Goal: Understand process/instructions: Learn how to perform a task or action

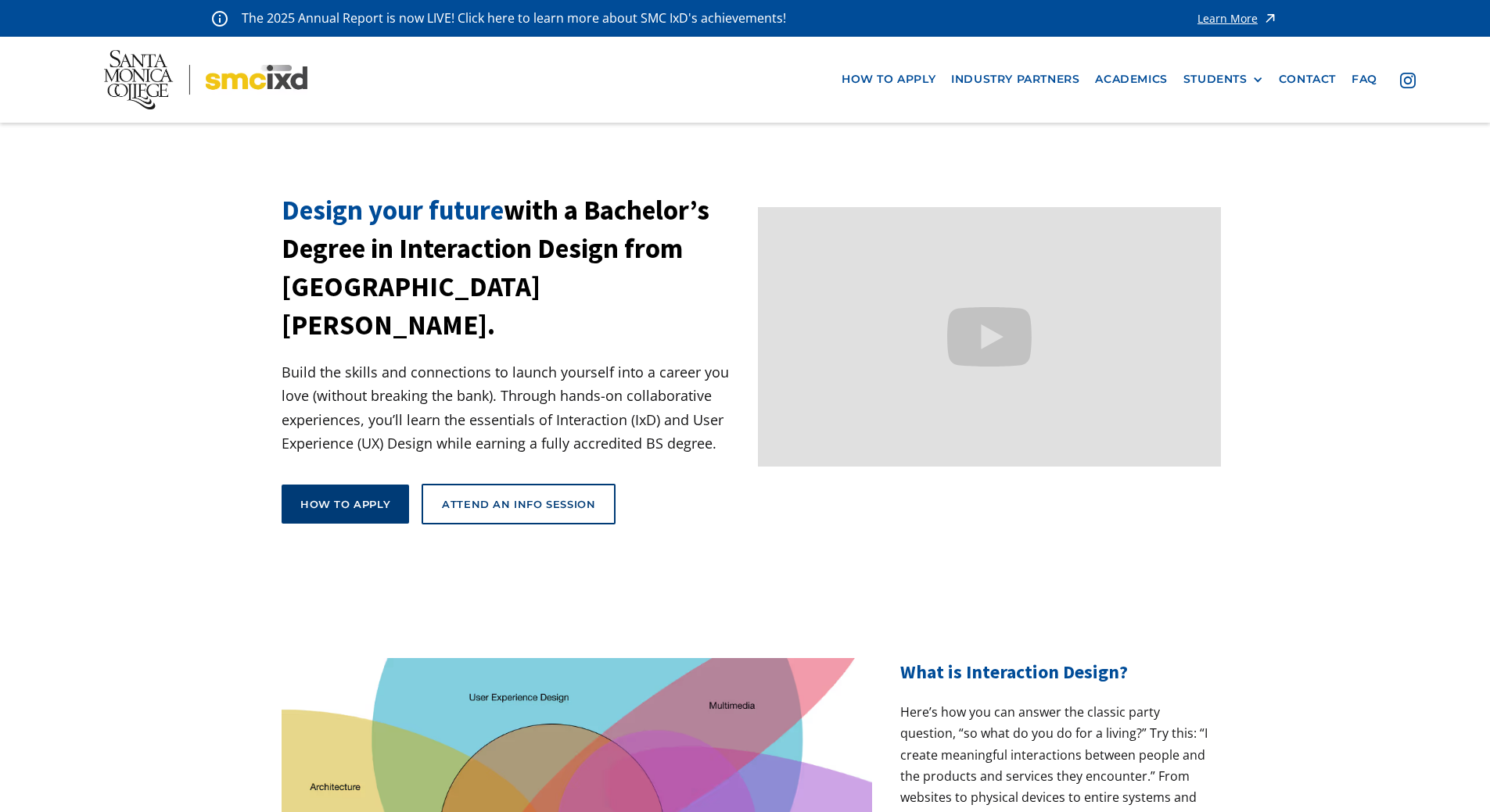
click at [335, 497] on div "How to apply" at bounding box center [345, 504] width 90 height 14
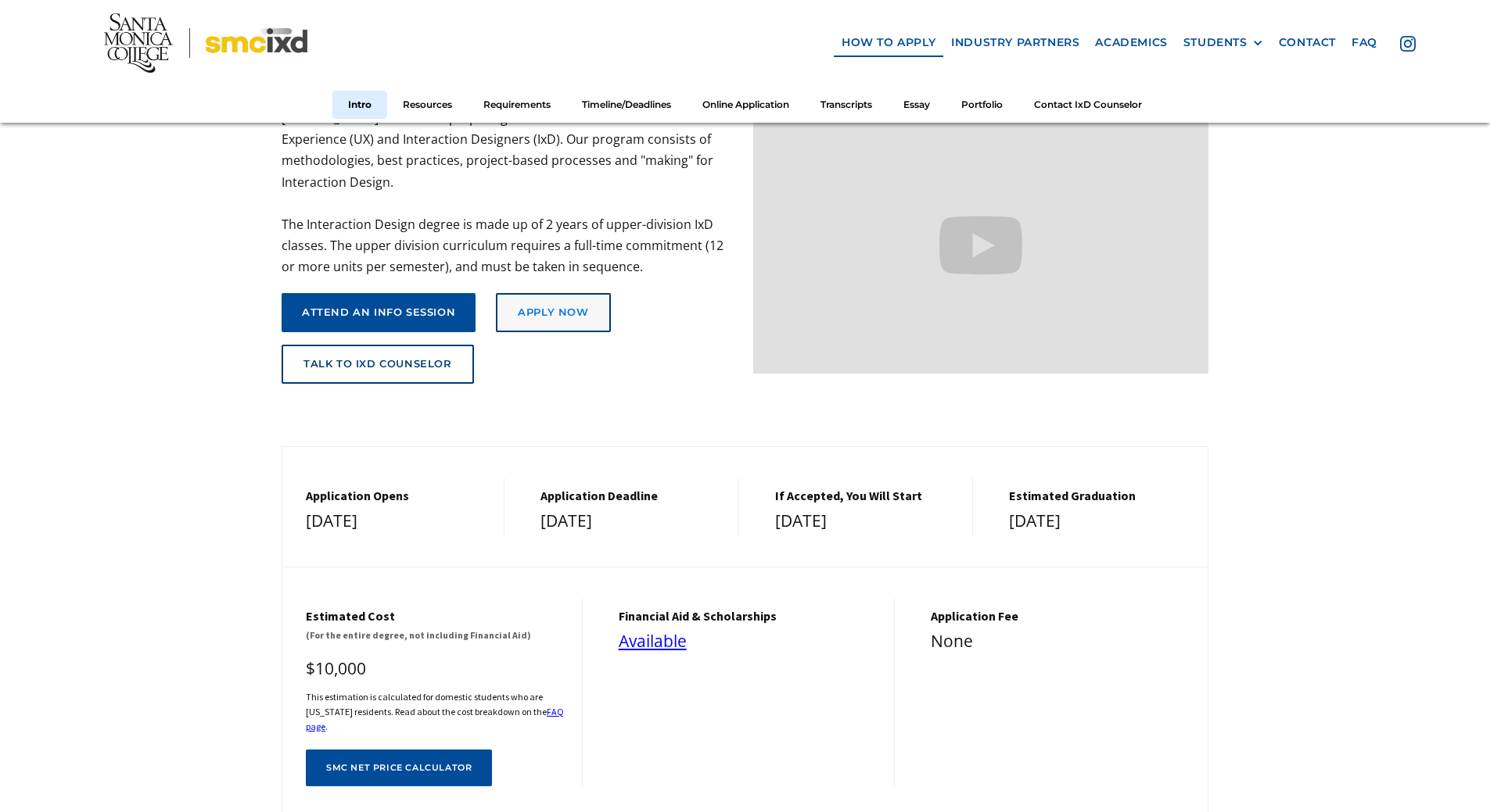
scroll to position [234, 0]
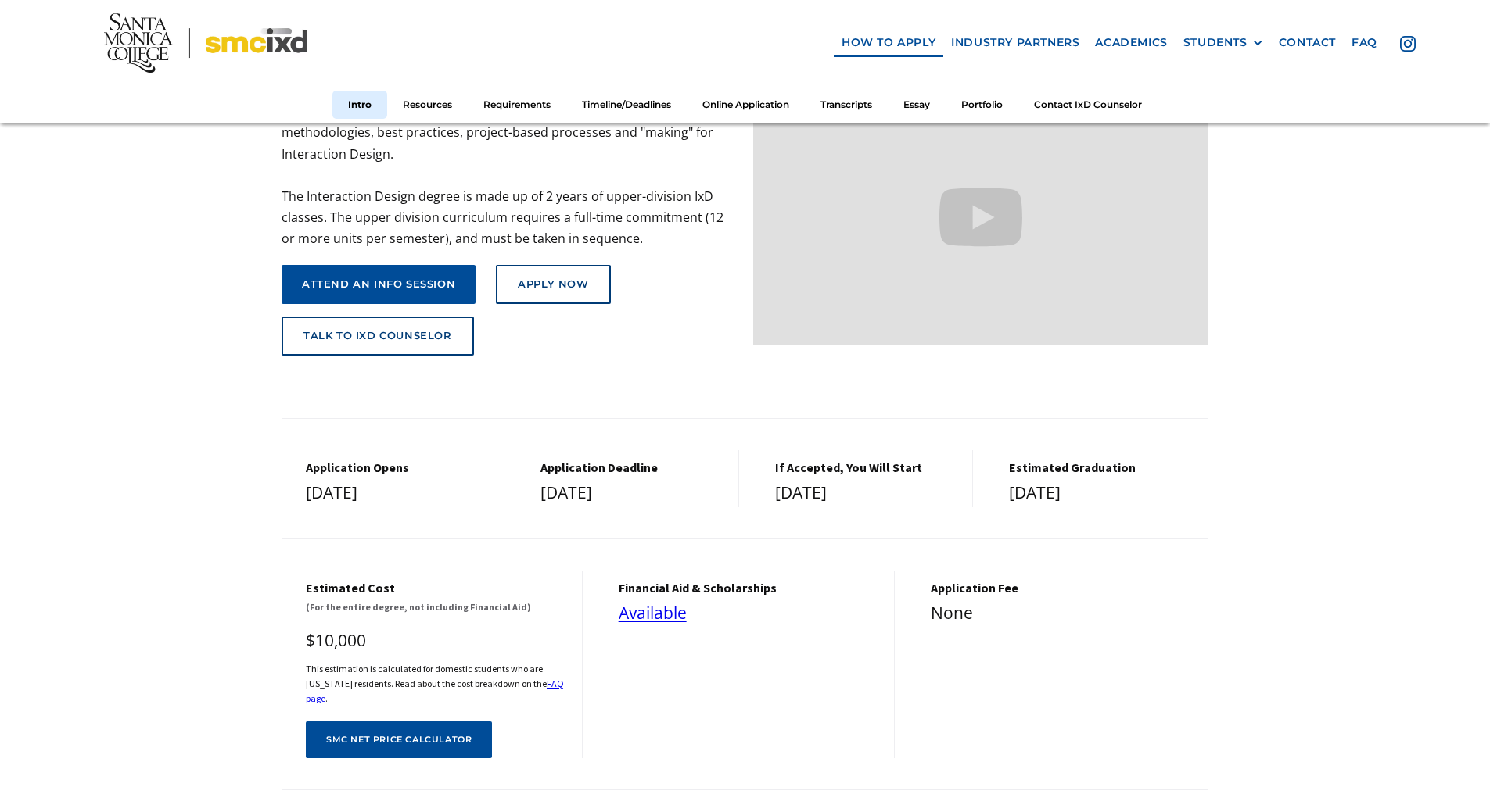
drag, startPoint x: 766, startPoint y: 486, endPoint x: 912, endPoint y: 494, distance: 146.2
click at [912, 494] on div "If Accepted, You Will Start [DATE]" at bounding box center [862, 479] width 222 height 57
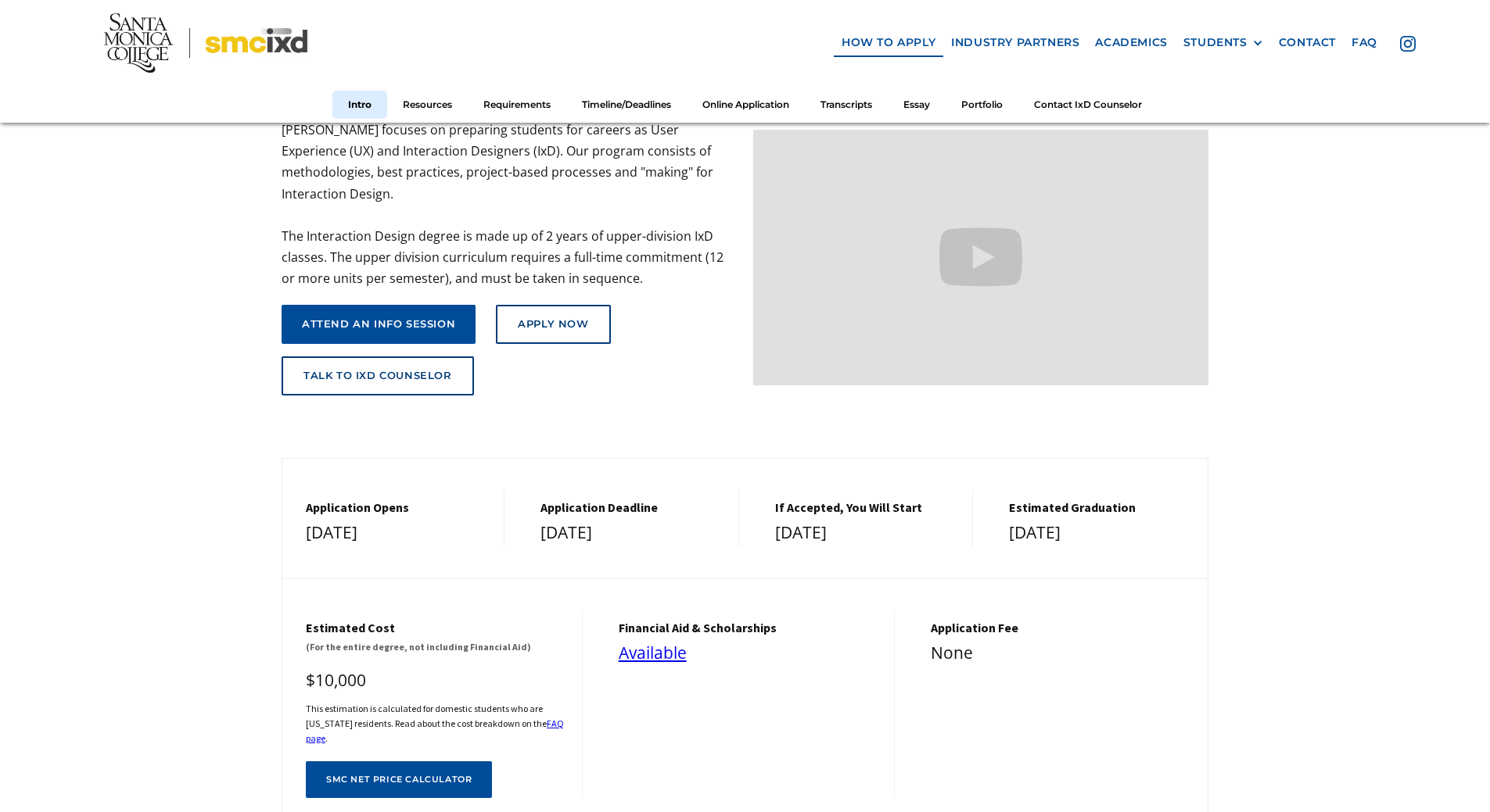
scroll to position [157, 0]
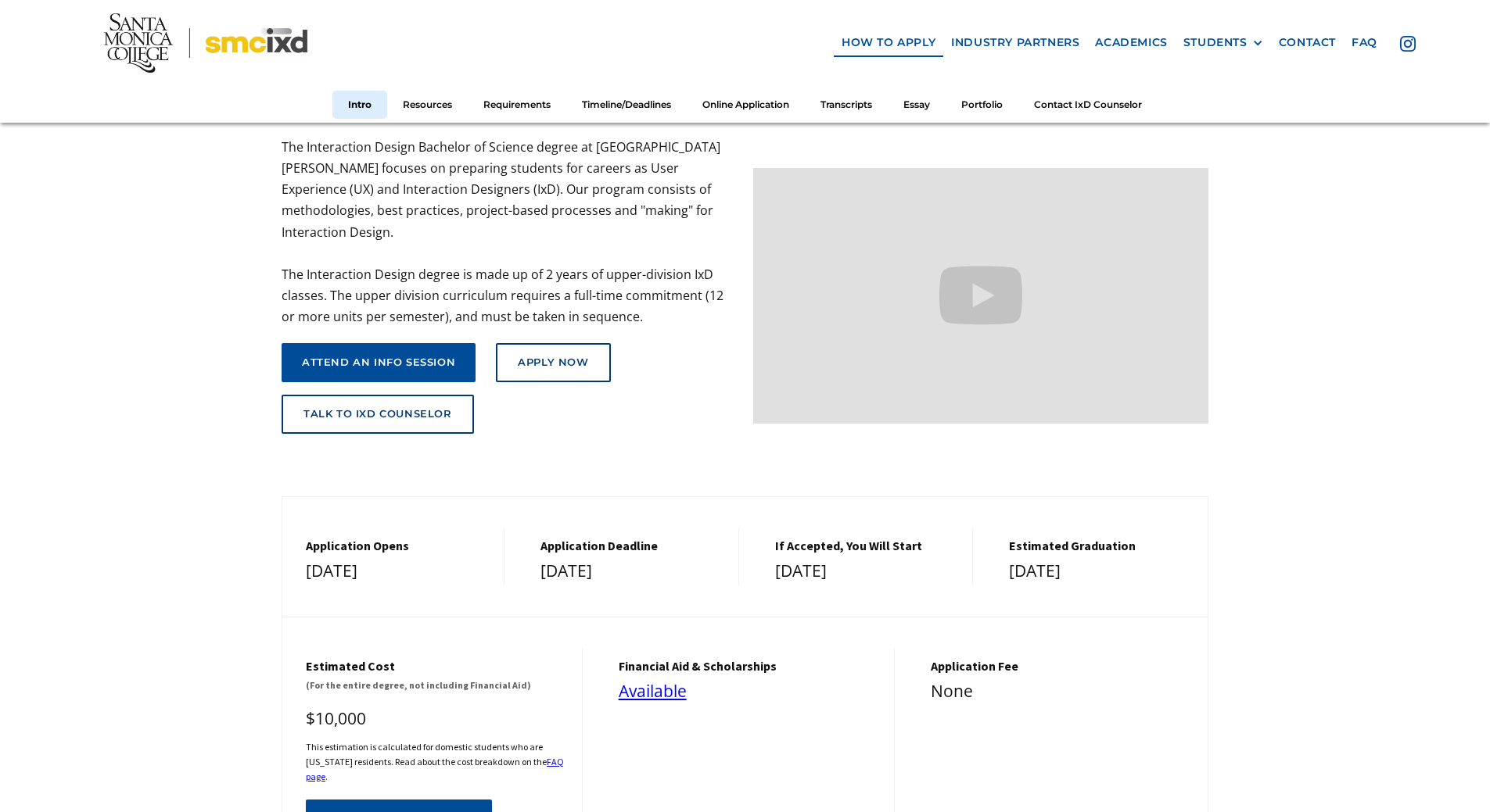
drag, startPoint x: 544, startPoint y: 560, endPoint x: 710, endPoint y: 564, distance: 166.0
click at [710, 564] on div "[DATE]" at bounding box center [631, 571] width 182 height 28
